Goal: Task Accomplishment & Management: Complete application form

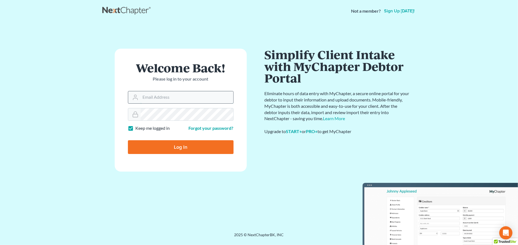
click at [173, 96] on input "Email Address" at bounding box center [187, 97] width 93 height 12
type input "[EMAIL_ADDRESS][DOMAIN_NAME]"
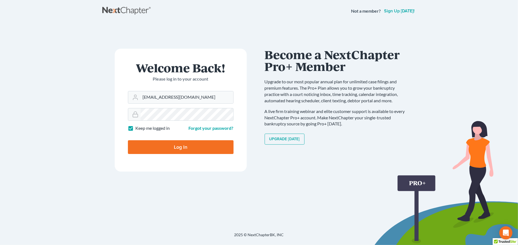
click at [188, 146] on input "Log In" at bounding box center [181, 147] width 106 height 14
type input "Thinking..."
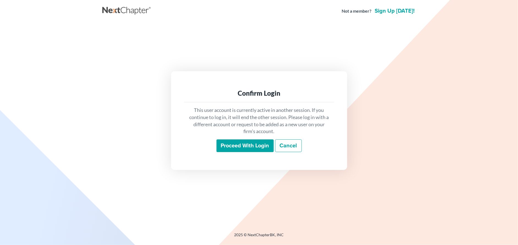
click at [234, 146] on input "Proceed with login" at bounding box center [245, 146] width 57 height 13
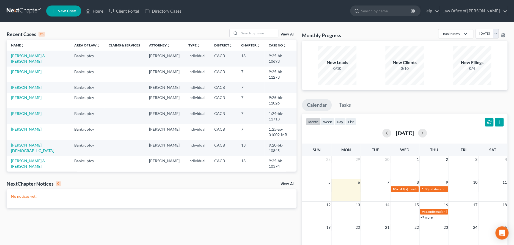
click at [67, 11] on span "New Case" at bounding box center [67, 11] width 18 height 4
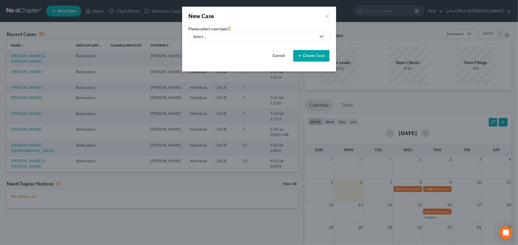
click at [233, 37] on div "Select..." at bounding box center [254, 37] width 123 height 6
click at [210, 49] on div "Bankruptcy" at bounding box center [204, 48] width 20 height 6
select select "7"
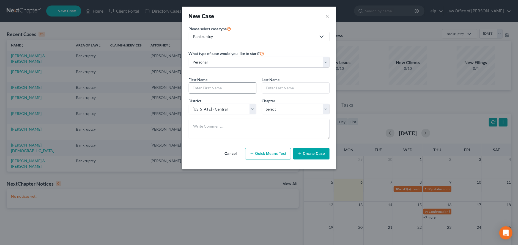
click at [218, 91] on input "text" at bounding box center [222, 88] width 67 height 10
type input "Nancy"
type input "Hauck"
select select "0"
click at [315, 155] on button "Create Case" at bounding box center [311, 154] width 36 height 12
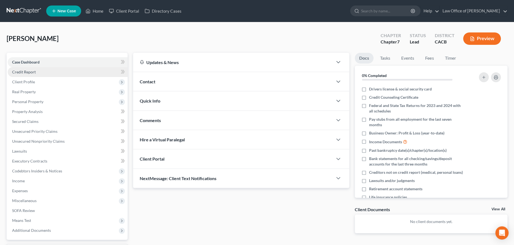
click at [94, 67] on link "Credit Report" at bounding box center [68, 72] width 120 height 10
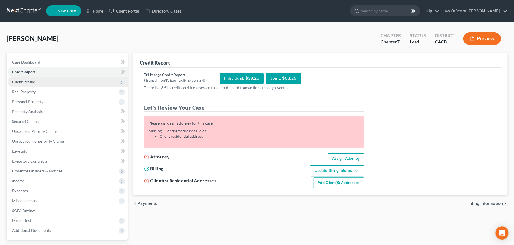
click at [75, 81] on span "Client Profile" at bounding box center [68, 82] width 120 height 10
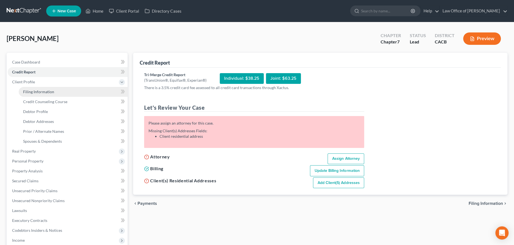
click at [73, 91] on link "Filing Information" at bounding box center [73, 92] width 109 height 10
select select "1"
select select "0"
select select "7"
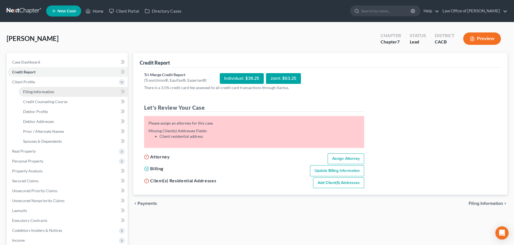
select select "4"
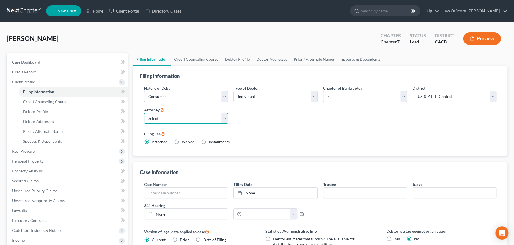
click at [205, 119] on select "Select Stephanie White - CACB Shawn White - CACB" at bounding box center [186, 118] width 84 height 11
select select "1"
click at [144, 113] on select "Select Stephanie White - CACB Shawn White - CACB" at bounding box center [186, 118] width 84 height 11
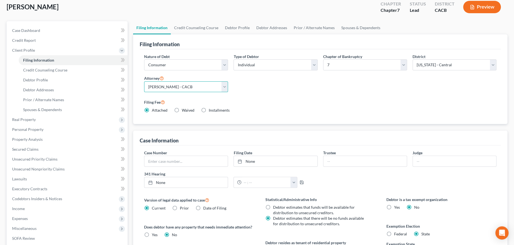
scroll to position [83, 0]
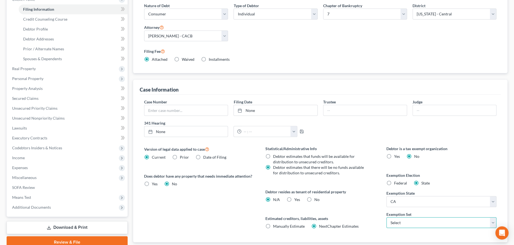
click at [396, 220] on select "Select 703 704" at bounding box center [442, 222] width 110 height 11
select select "1"
click at [387, 217] on select "Select 703 704" at bounding box center [442, 222] width 110 height 11
click at [315, 198] on label "No" at bounding box center [317, 200] width 5 height 6
click at [317, 198] on input "No" at bounding box center [319, 199] width 4 height 4
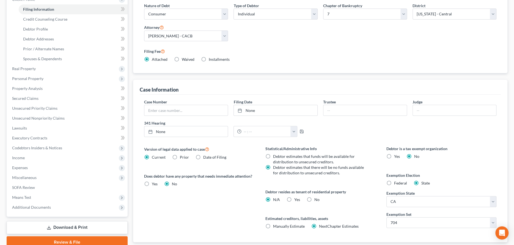
radio input "true"
radio input "false"
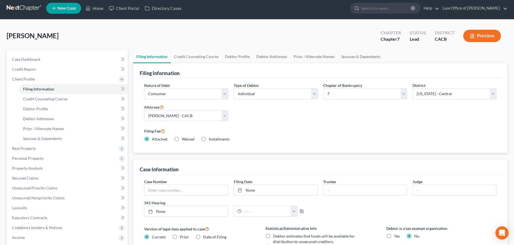
scroll to position [0, 0]
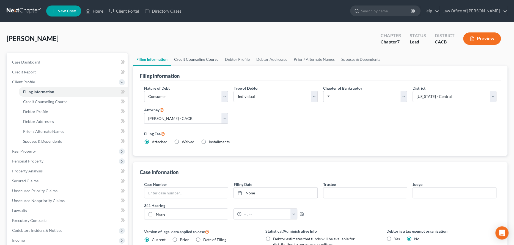
click at [192, 60] on link "Credit Counseling Course" at bounding box center [196, 59] width 51 height 13
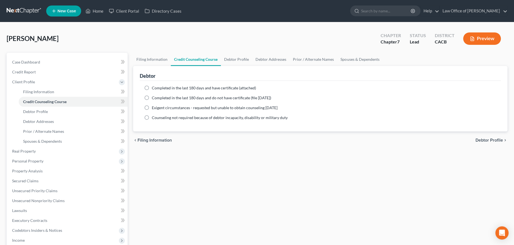
click at [152, 86] on label "Completed in the last 180 days and have certificate (attached)" at bounding box center [204, 88] width 104 height 6
click at [154, 86] on input "Completed in the last 180 days and have certificate (attached)" at bounding box center [156, 87] width 4 height 4
radio input "true"
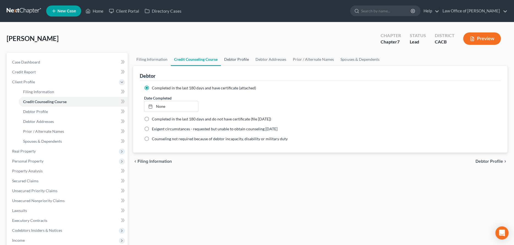
click at [239, 58] on link "Debtor Profile" at bounding box center [236, 59] width 31 height 13
select select "0"
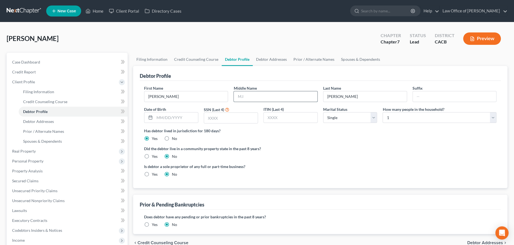
click at [288, 100] on input "text" at bounding box center [275, 96] width 83 height 10
type input "Carol"
drag, startPoint x: 172, startPoint y: 117, endPoint x: 174, endPoint y: 117, distance: 2.8
click at [172, 117] on input "text" at bounding box center [176, 118] width 43 height 10
click at [229, 116] on input "text" at bounding box center [231, 118] width 54 height 10
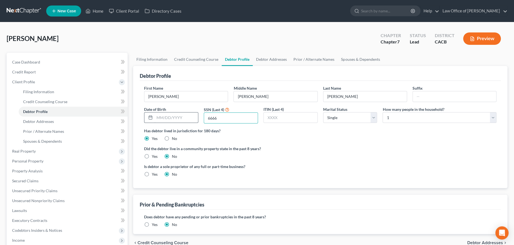
type input "6666"
drag, startPoint x: 155, startPoint y: 118, endPoint x: 166, endPoint y: 119, distance: 11.0
click at [155, 118] on input "text" at bounding box center [176, 118] width 43 height 10
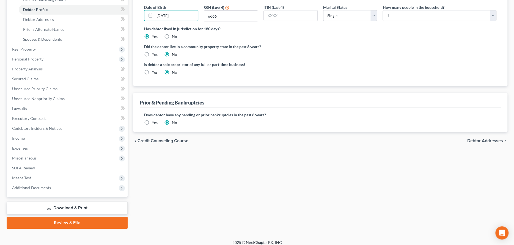
scroll to position [106, 0]
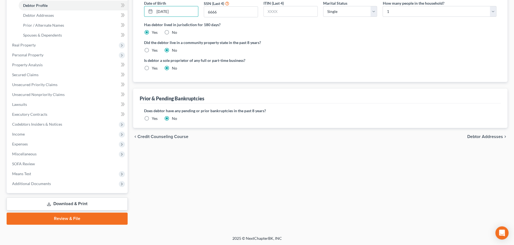
type input "7/28/1968"
click at [152, 117] on label "Yes" at bounding box center [155, 119] width 6 height 6
click at [154, 117] on input "Yes" at bounding box center [156, 118] width 4 height 4
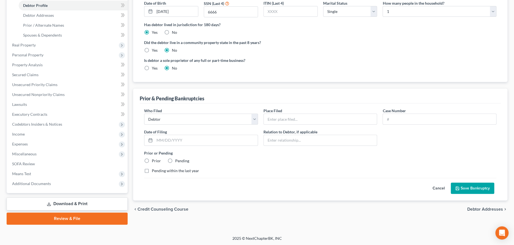
click at [152, 159] on label "Prior" at bounding box center [156, 161] width 9 height 6
click at [154, 159] on input "Prior" at bounding box center [156, 160] width 4 height 4
radio input "true"
click at [270, 117] on input "text" at bounding box center [320, 119] width 113 height 10
type input "California Central District"
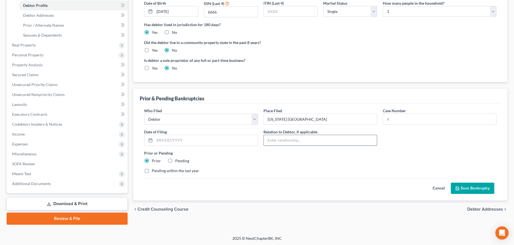
click at [267, 138] on input "text" at bounding box center [320, 140] width 113 height 10
click at [395, 118] on input "text" at bounding box center [439, 119] width 113 height 10
click at [303, 176] on div "Who Filed * Debtor Other Place Filed * California Central District Case Number …" at bounding box center [320, 143] width 358 height 70
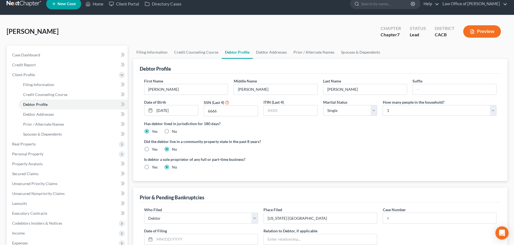
scroll to position [0, 0]
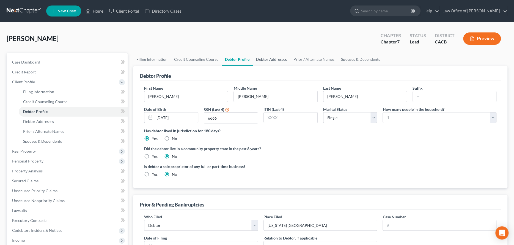
click at [268, 58] on link "Debtor Addresses" at bounding box center [271, 59] width 37 height 13
select select "0"
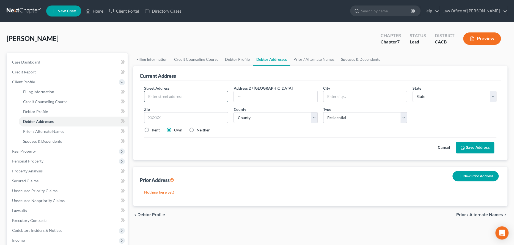
click at [190, 95] on input "text" at bounding box center [185, 96] width 83 height 10
type input "1550 Rory Ln Spc 64"
type input "Simi Valley"
select select "4"
type input "93063"
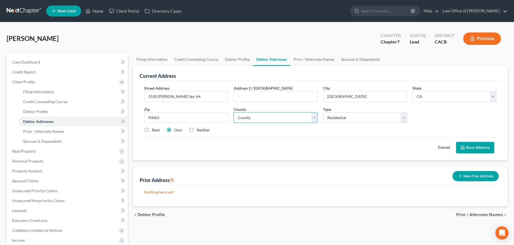
select select "55"
click at [404, 117] on select "Select Residential Mailing Rental Business" at bounding box center [365, 117] width 84 height 11
click at [479, 148] on button "Save Address" at bounding box center [475, 148] width 38 height 12
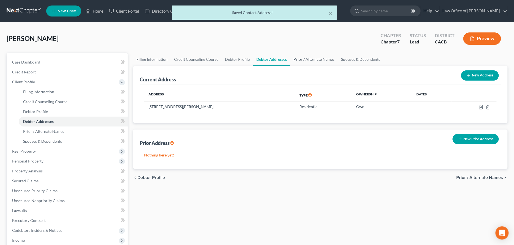
click at [316, 60] on link "Prior / Alternate Names" at bounding box center [314, 59] width 48 height 13
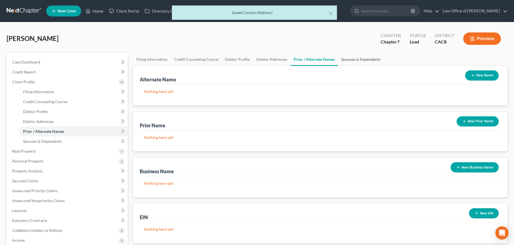
click at [348, 58] on link "Spouses & Dependents" at bounding box center [360, 59] width 45 height 13
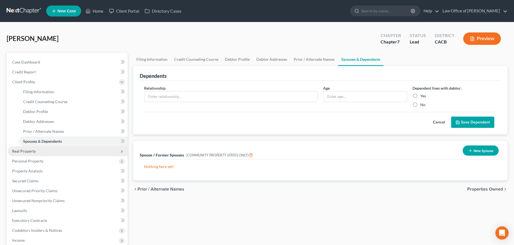
click at [55, 149] on span "Real Property" at bounding box center [68, 151] width 120 height 10
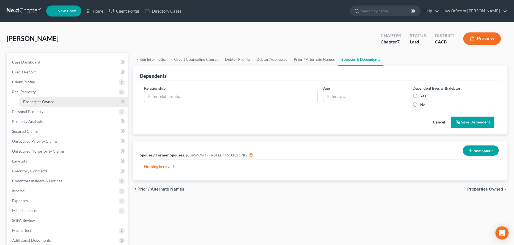
click at [54, 99] on span "Properties Owned" at bounding box center [38, 101] width 31 height 5
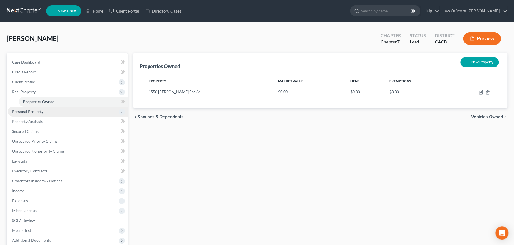
click at [69, 114] on span "Personal Property" at bounding box center [68, 112] width 120 height 10
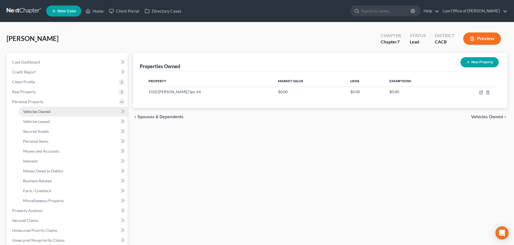
click at [66, 112] on link "Vehicles Owned" at bounding box center [73, 112] width 109 height 10
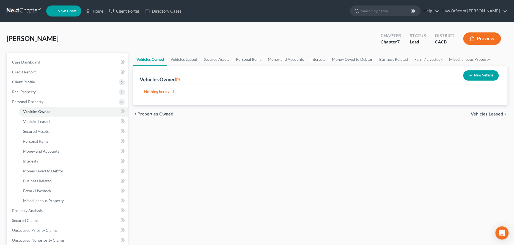
click at [488, 77] on button "New Vehicle" at bounding box center [480, 75] width 35 height 10
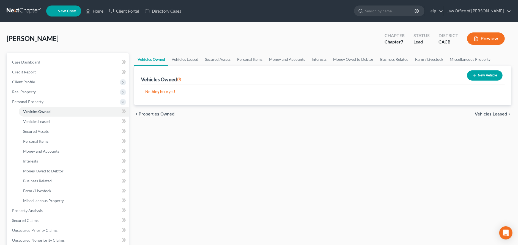
select select "0"
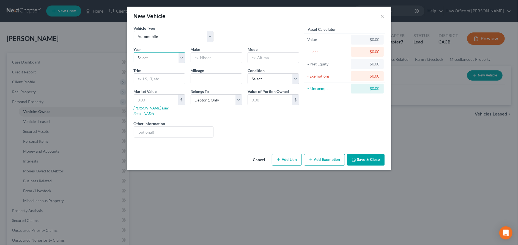
click at [159, 56] on select "Select 2026 2025 2024 2023 2022 2021 2020 2019 2018 2017 2016 2015 2014 2013 20…" at bounding box center [159, 57] width 51 height 11
select select "11"
click at [134, 52] on select "Select 2026 2025 2024 2023 2022 2021 2020 2019 2018 2017 2016 2015 2014 2013 20…" at bounding box center [159, 57] width 51 height 11
click at [212, 56] on input "text" at bounding box center [216, 58] width 51 height 10
type input "Honda"
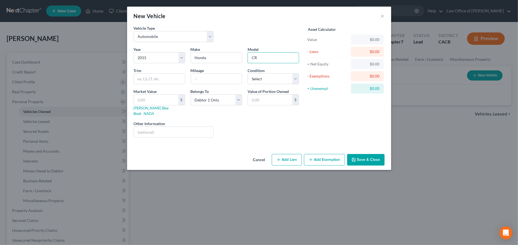
type input "CR-V"
click at [262, 80] on select "Select Excellent Very Good Good Fair Poor" at bounding box center [273, 78] width 51 height 11
select select "2"
click at [248, 73] on select "Select Excellent Very Good Good Fair Poor" at bounding box center [273, 78] width 51 height 11
click at [162, 79] on input "text" at bounding box center [159, 79] width 51 height 10
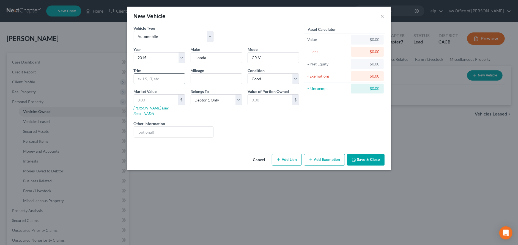
click at [165, 79] on input "text" at bounding box center [159, 79] width 51 height 10
click at [239, 121] on div "Liens Select" at bounding box center [259, 129] width 86 height 17
click at [363, 154] on button "Save & Close" at bounding box center [365, 160] width 37 height 12
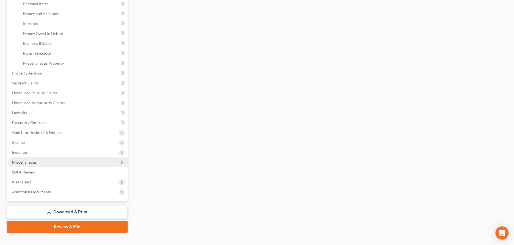
scroll to position [110, 0]
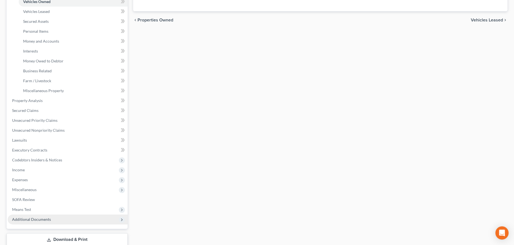
click at [36, 218] on span "Additional Documents" at bounding box center [31, 219] width 39 height 5
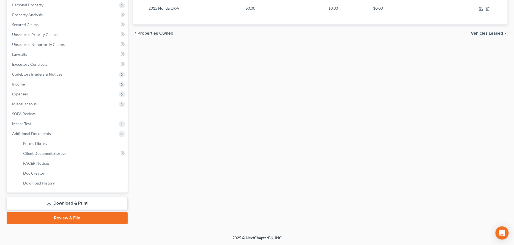
scroll to position [96, 0]
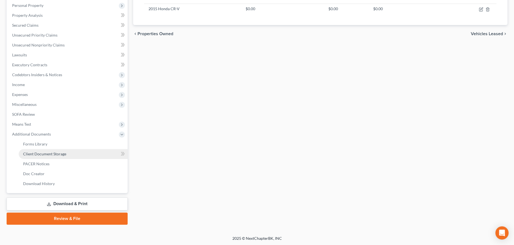
click at [112, 155] on link "Client Document Storage" at bounding box center [73, 154] width 109 height 10
